Goal: Task Accomplishment & Management: Complete application form

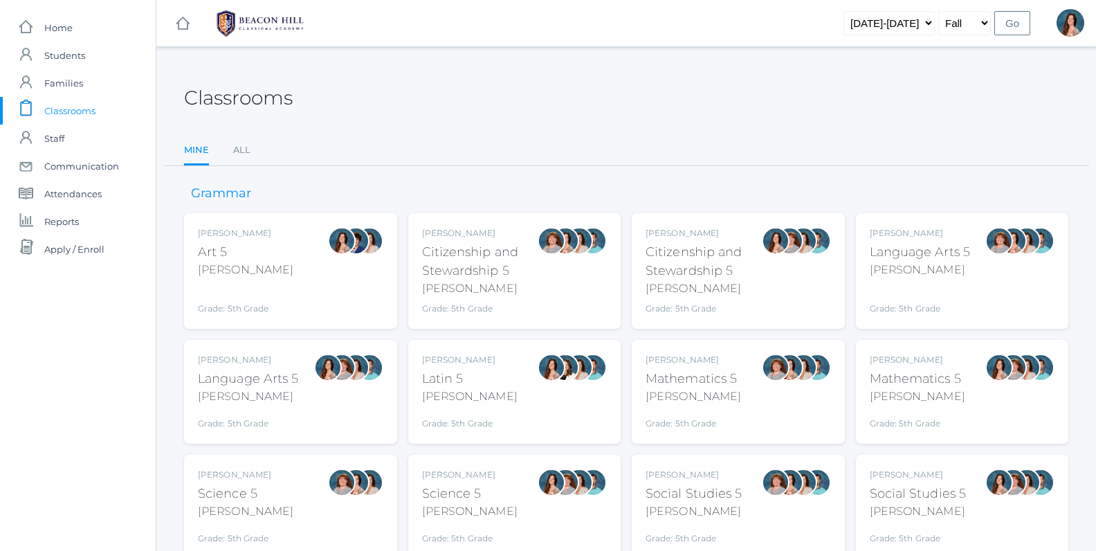
click at [262, 401] on div "Salazar" at bounding box center [248, 396] width 101 height 17
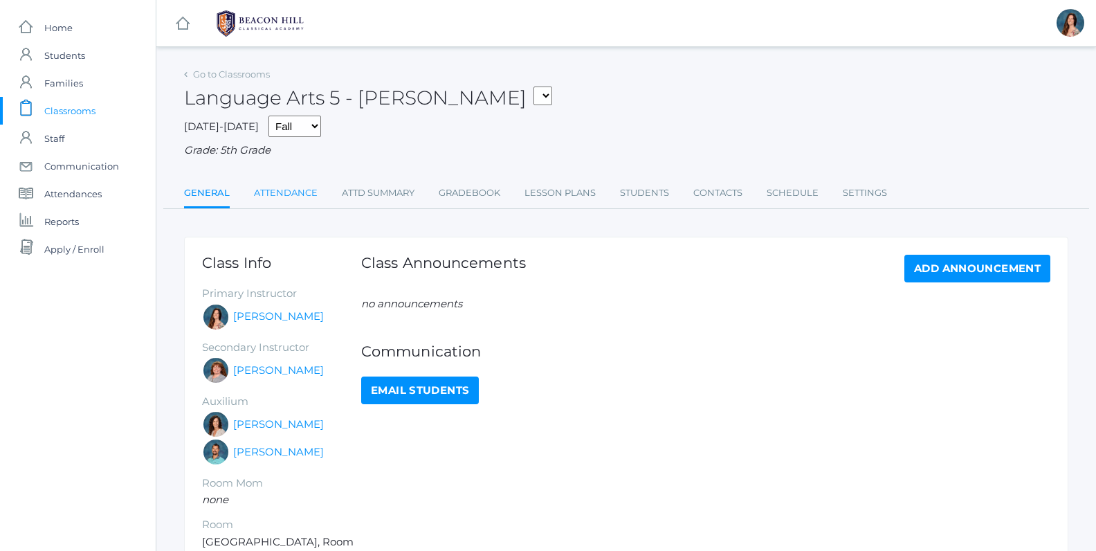
click at [291, 186] on link "Attendance" at bounding box center [286, 193] width 64 height 28
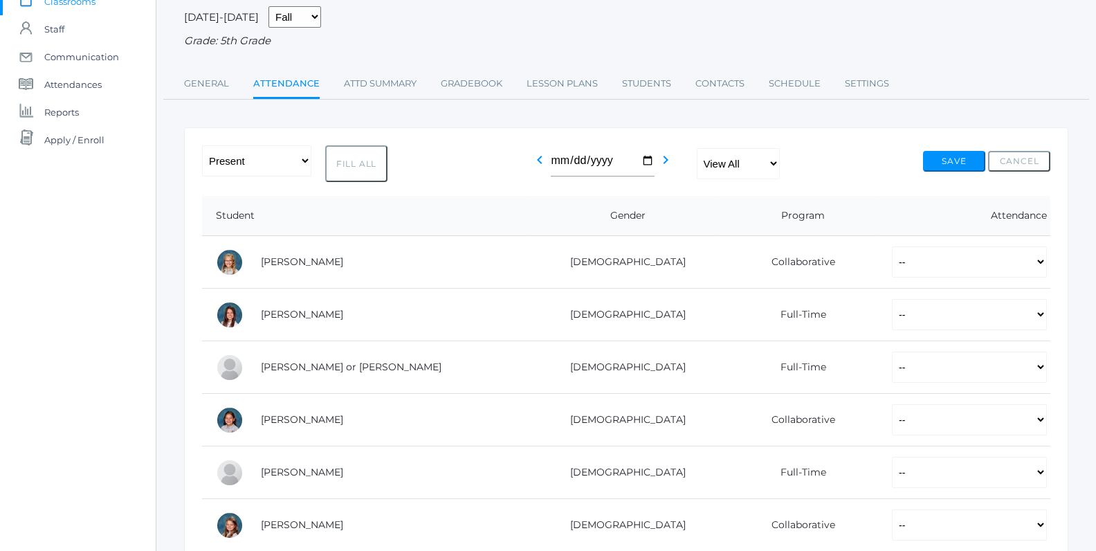
scroll to position [118, 0]
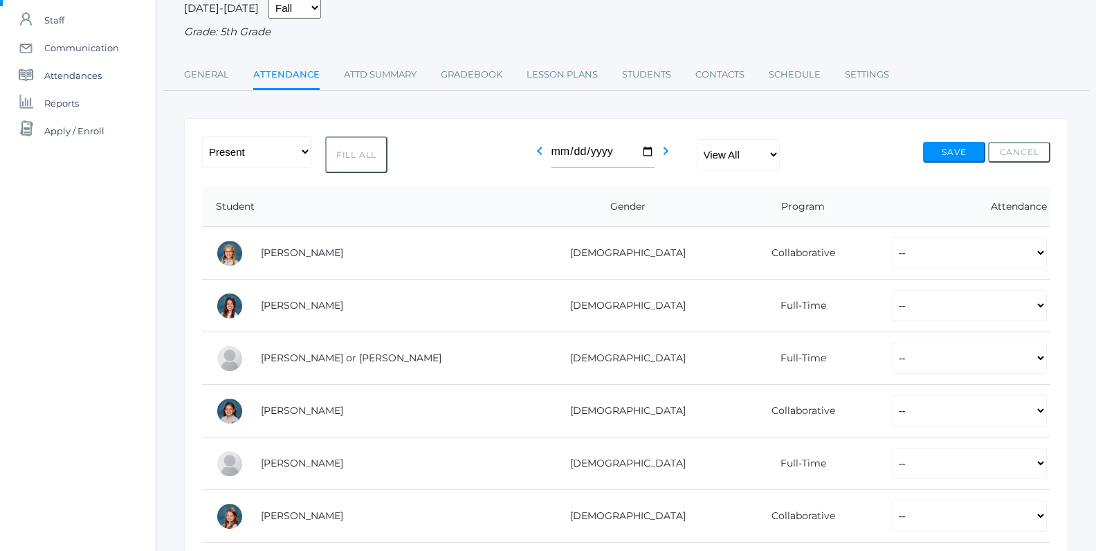
click at [359, 154] on button "Fill All" at bounding box center [356, 154] width 62 height 37
select select "P"
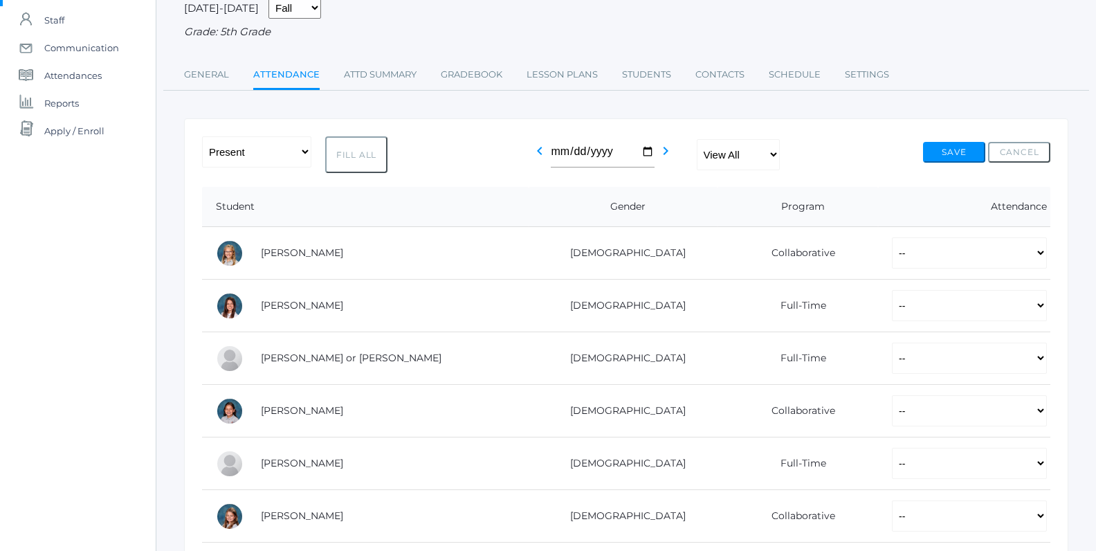
select select "P"
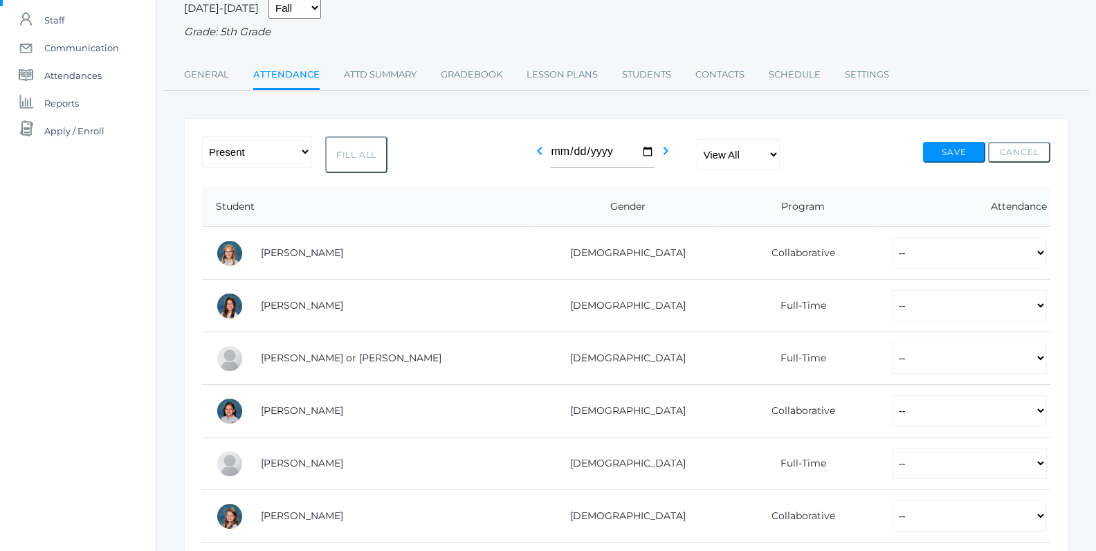
select select "P"
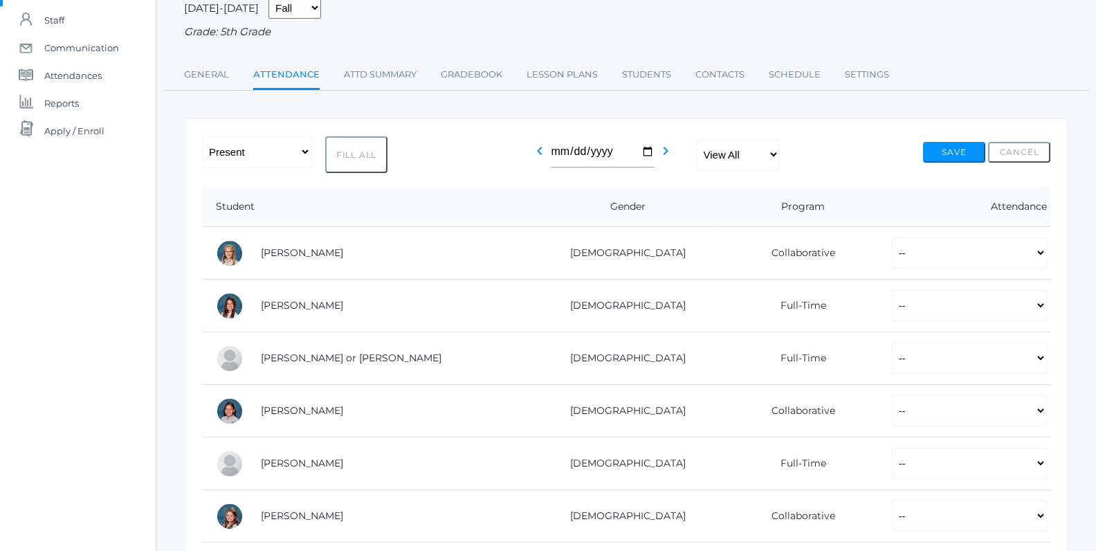
select select "P"
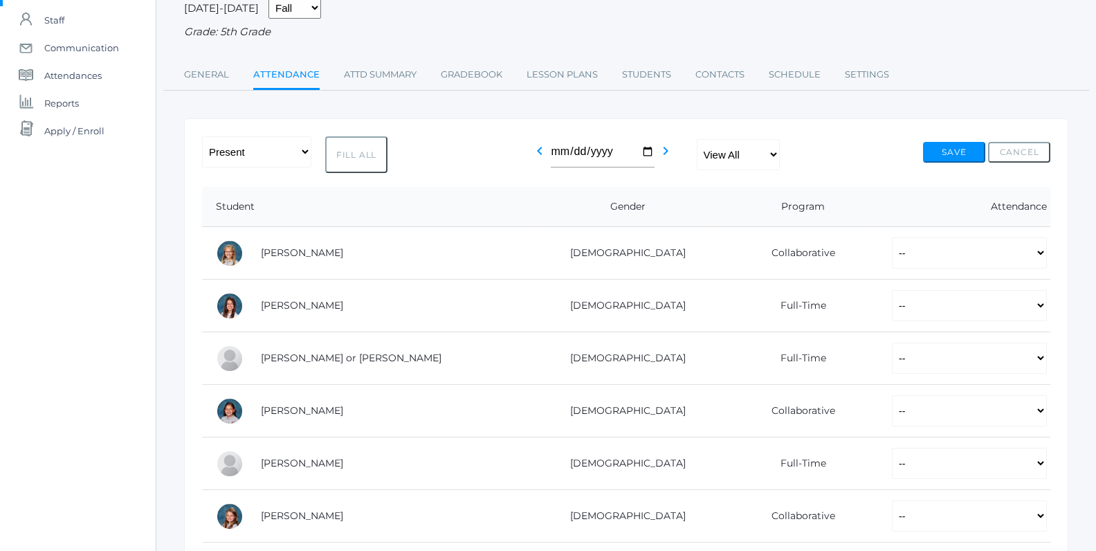
select select "P"
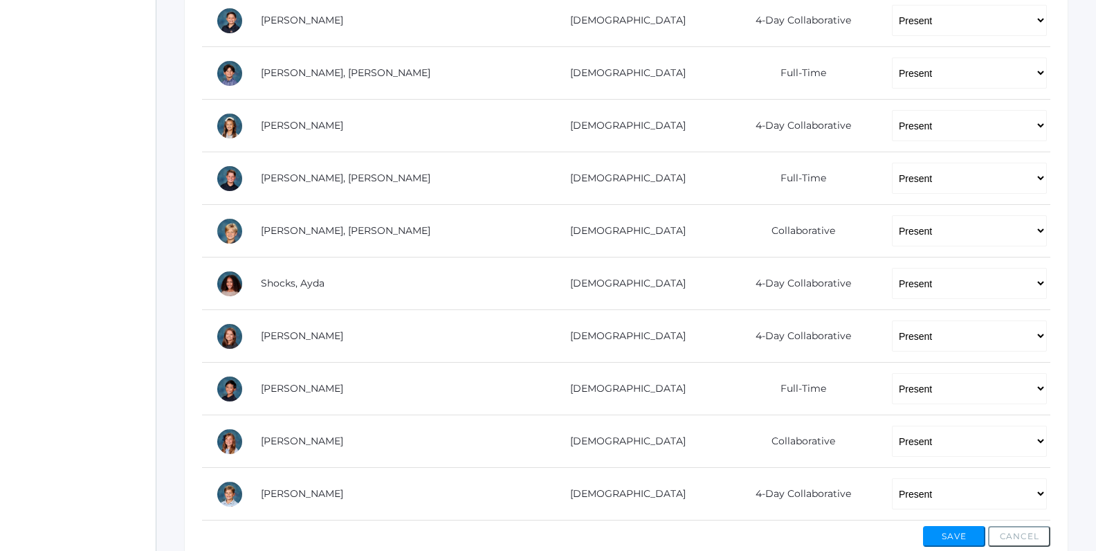
scroll to position [880, 0]
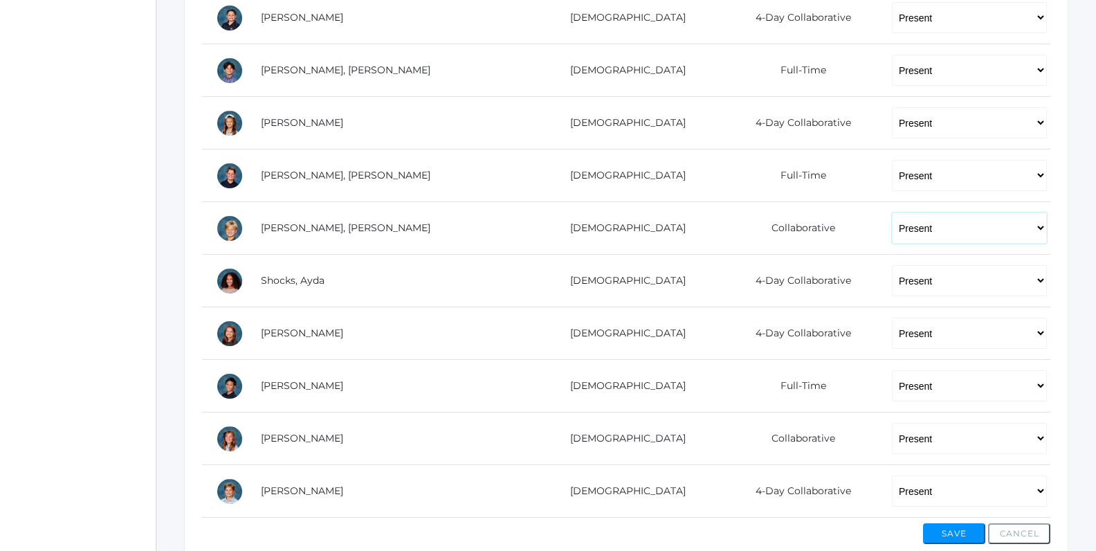
select select "AU"
click option "Absent Unexcused" at bounding box center [0, 0] width 0 height 0
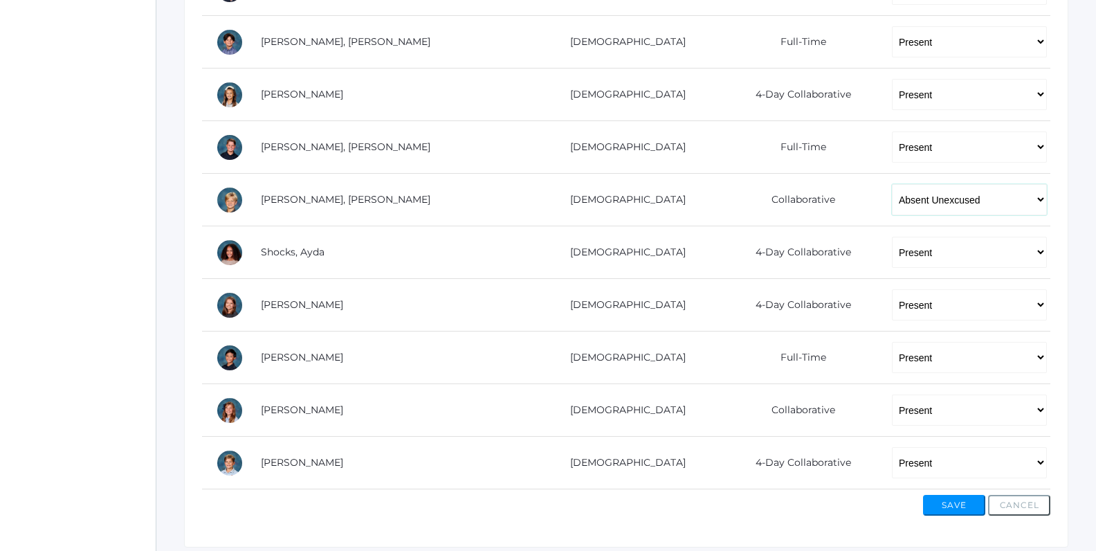
scroll to position [946, 0]
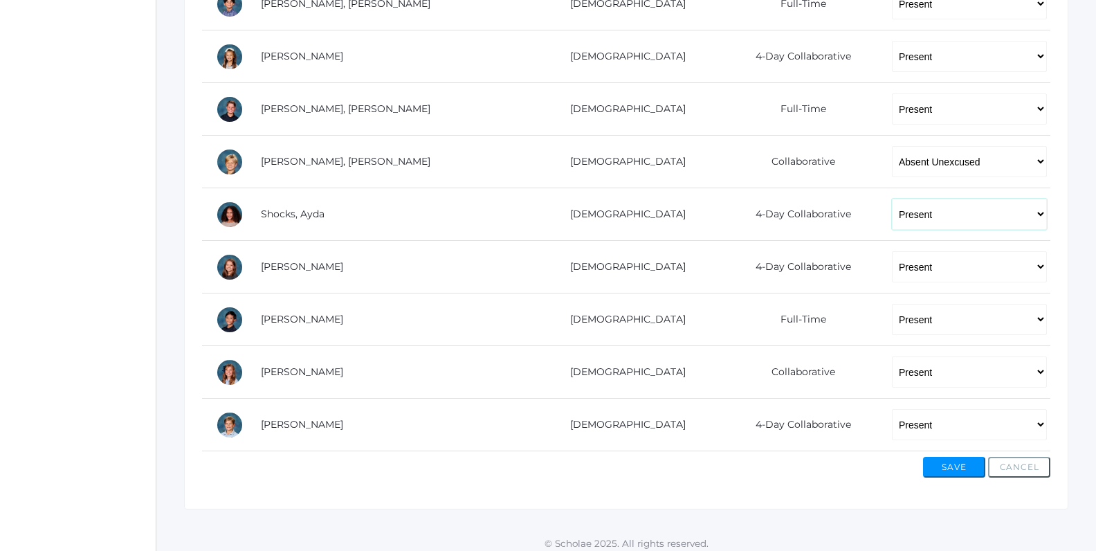
select select "AE"
click option "Absent Excused" at bounding box center [0, 0] width 0 height 0
click at [941, 457] on button "Save" at bounding box center [954, 467] width 62 height 21
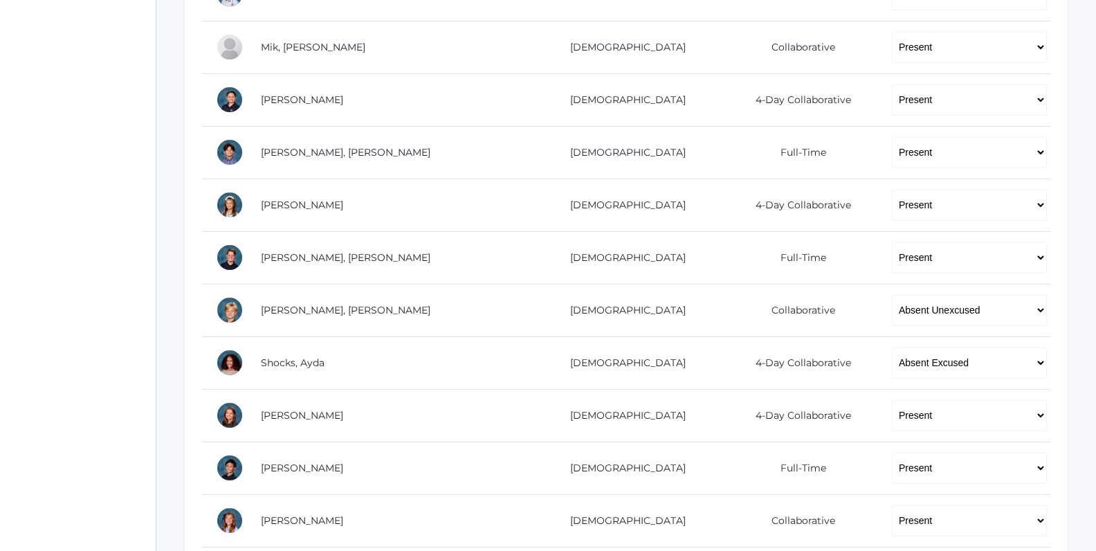
scroll to position [831, 0]
select select "P"
click option "Present" at bounding box center [0, 0] width 0 height 0
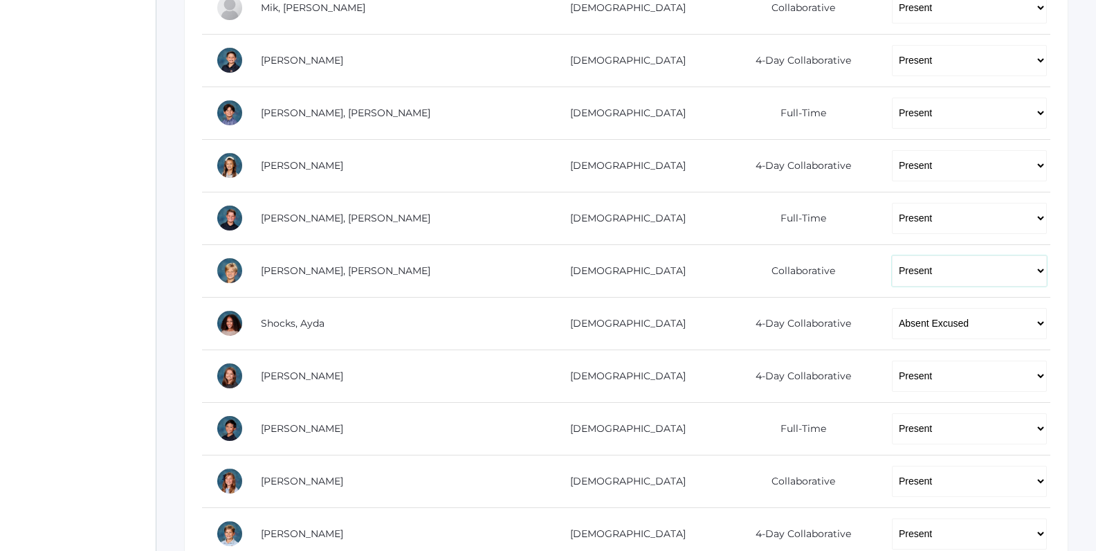
scroll to position [978, 0]
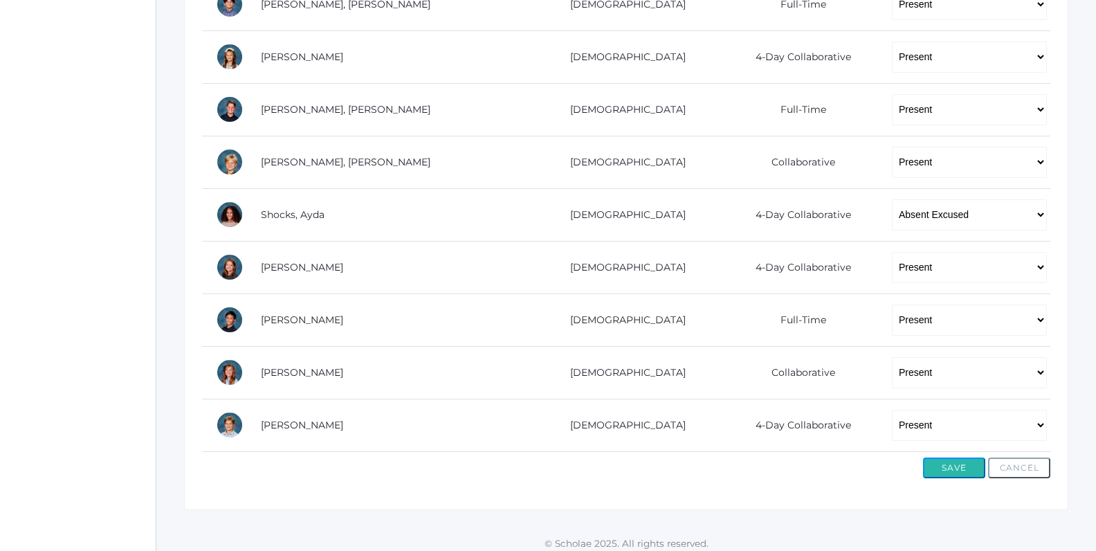
click at [942, 459] on button "Save" at bounding box center [954, 468] width 62 height 21
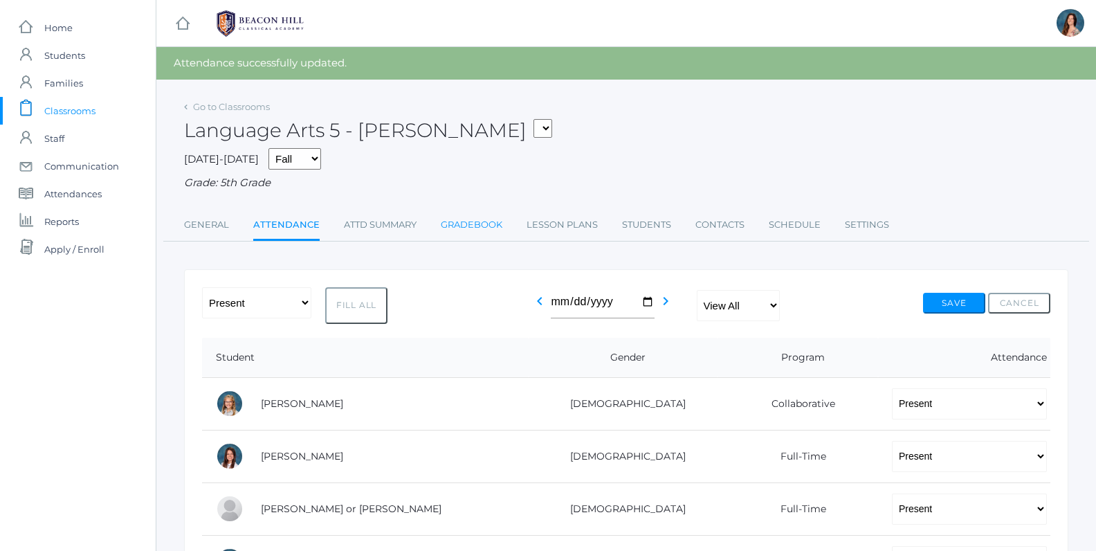
click at [459, 224] on link "Gradebook" at bounding box center [472, 225] width 62 height 28
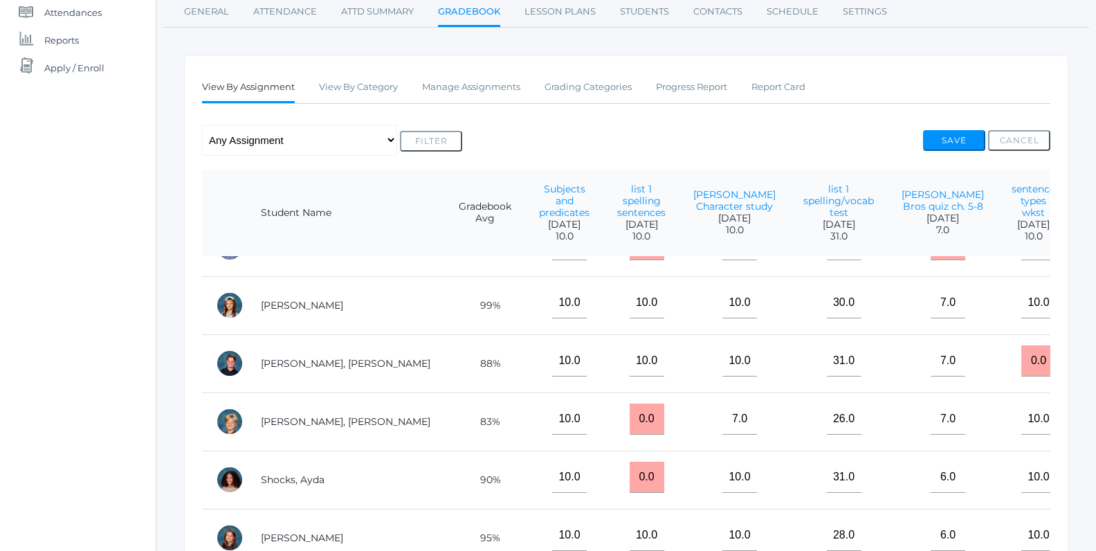
scroll to position [678, 0]
drag, startPoint x: 1020, startPoint y: 341, endPoint x: 988, endPoint y: 342, distance: 31.8
click at [1022, 345] on input "0.0" at bounding box center [1039, 360] width 35 height 31
type input "10"
click at [944, 136] on button "Save" at bounding box center [954, 140] width 62 height 21
